Goal: Transaction & Acquisition: Purchase product/service

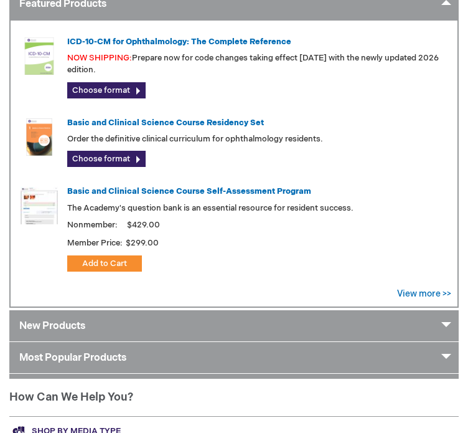
scroll to position [441, 0]
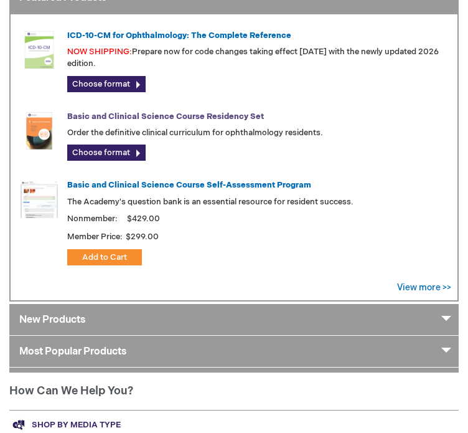
click at [219, 121] on link "Basic and Clinical Science Course Residency Set" at bounding box center [165, 116] width 197 height 10
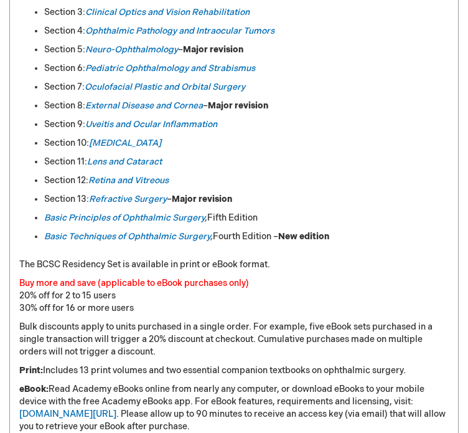
scroll to position [1045, 0]
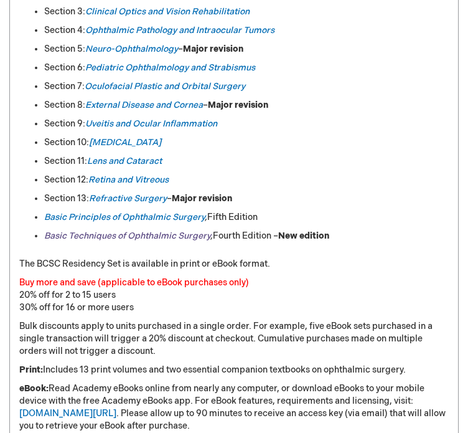
click at [122, 230] on link "Basic Techniques of Ophthalmic Surgery" at bounding box center [127, 235] width 166 height 11
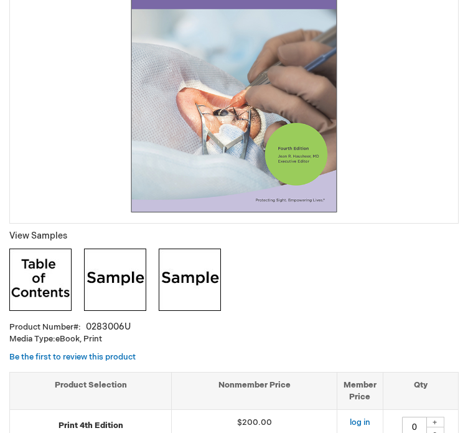
scroll to position [297, 0]
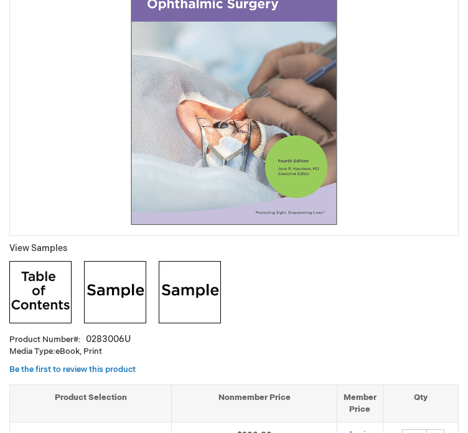
click at [42, 261] on img at bounding box center [40, 292] width 62 height 62
